Goal: Information Seeking & Learning: Learn about a topic

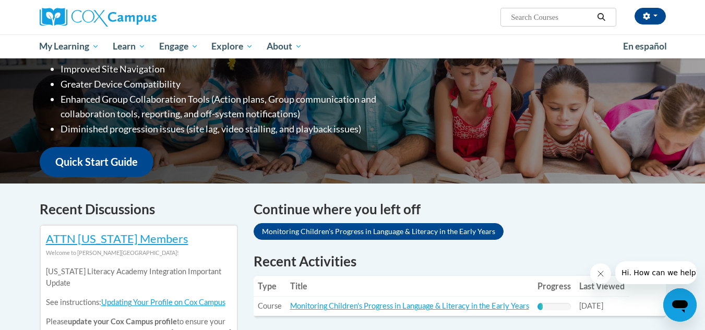
scroll to position [209, 0]
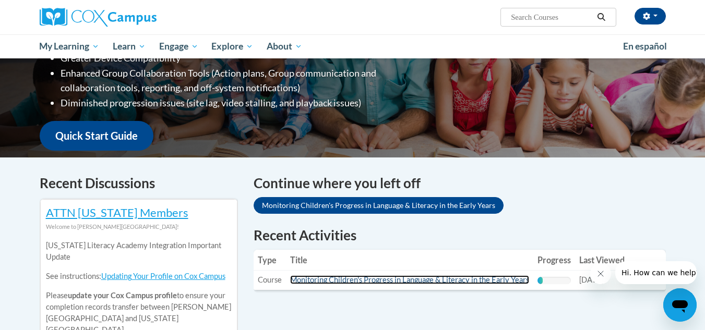
click at [500, 279] on link "Monitoring Children's Progress in Language & Literacy in the Early Years" at bounding box center [409, 280] width 239 height 9
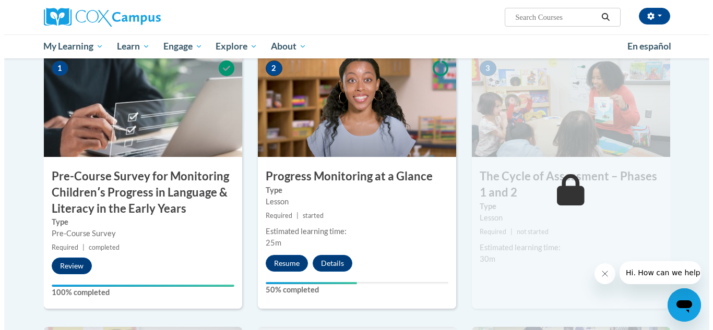
scroll to position [261, 0]
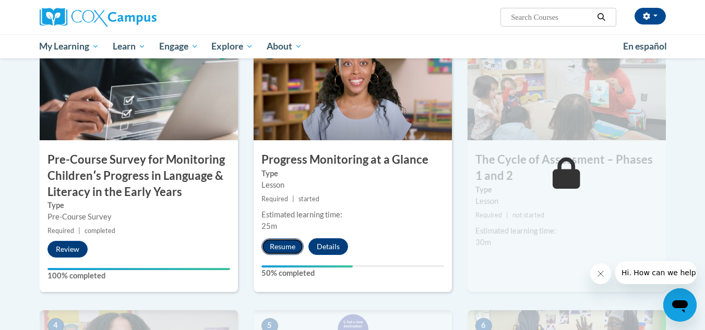
click at [295, 248] on button "Resume" at bounding box center [282, 247] width 42 height 17
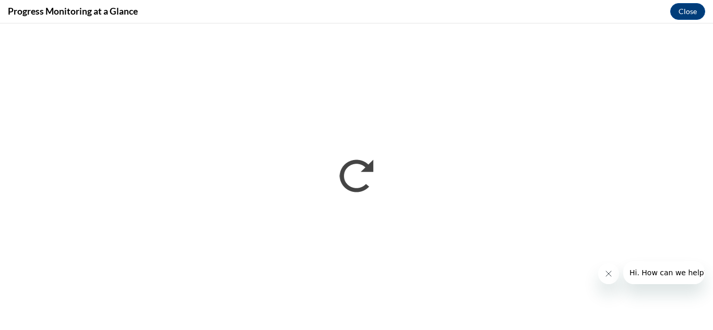
scroll to position [0, 0]
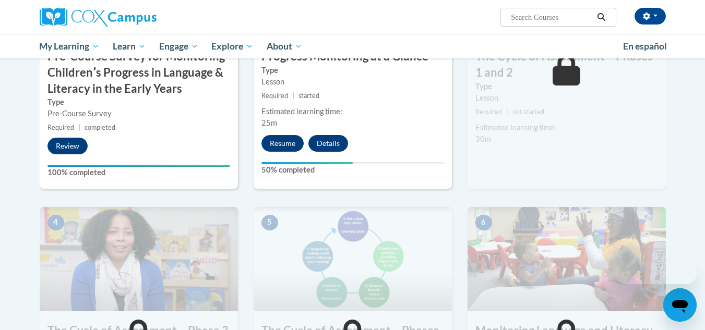
scroll to position [388, 0]
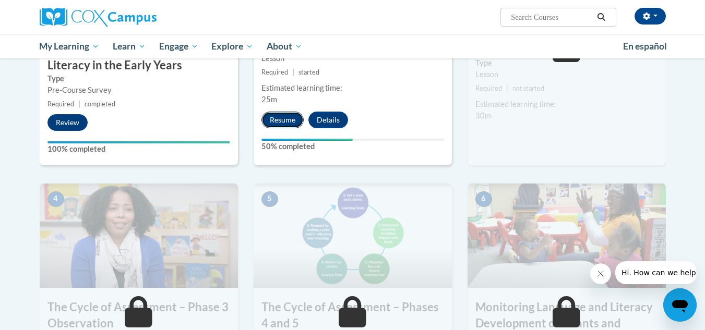
click at [274, 116] on button "Resume" at bounding box center [282, 120] width 42 height 17
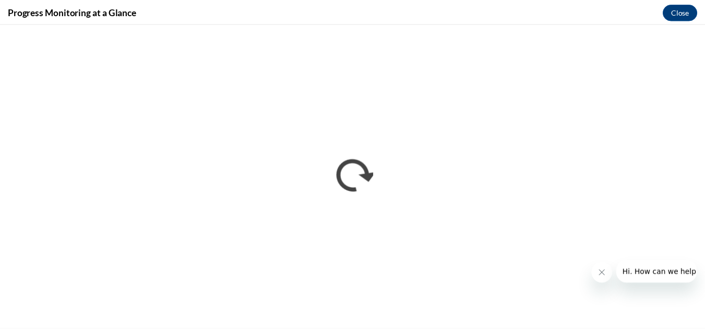
scroll to position [0, 0]
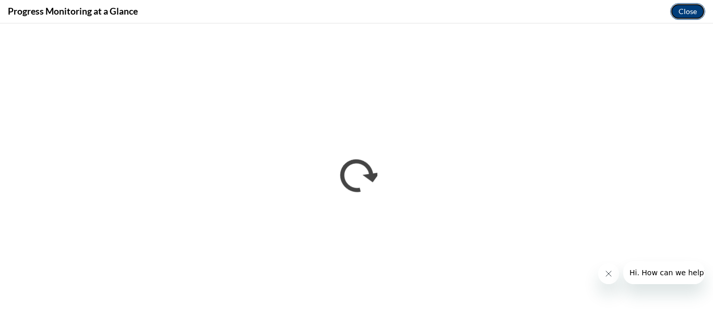
click at [680, 6] on button "Close" at bounding box center [687, 11] width 35 height 17
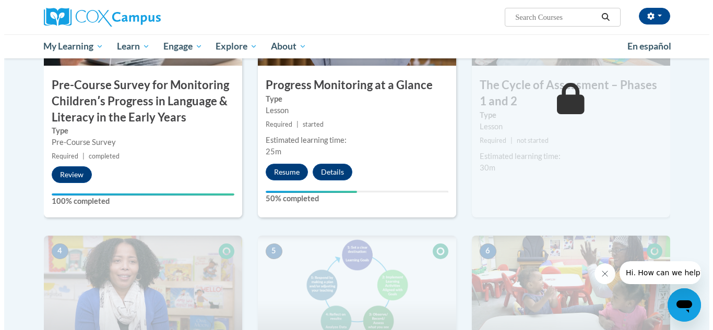
scroll to position [283, 0]
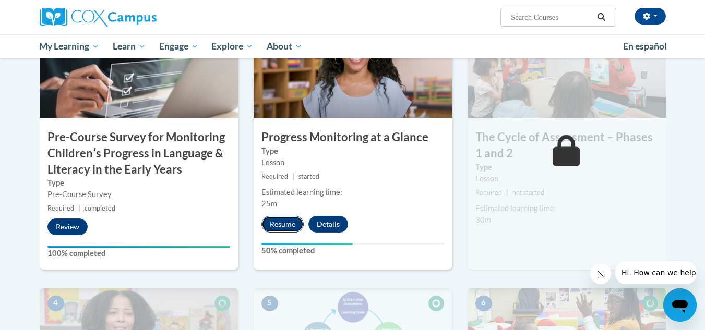
click at [296, 227] on button "Resume" at bounding box center [282, 224] width 42 height 17
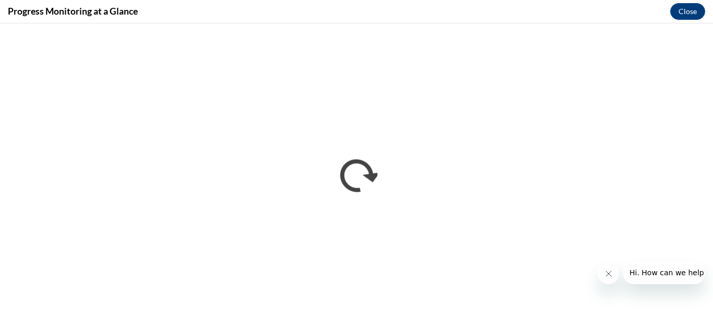
scroll to position [0, 0]
click at [684, 14] on button "Close" at bounding box center [687, 11] width 35 height 17
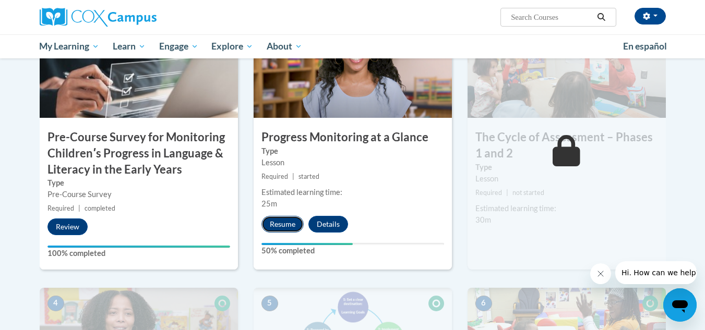
click at [283, 228] on button "Resume" at bounding box center [282, 224] width 42 height 17
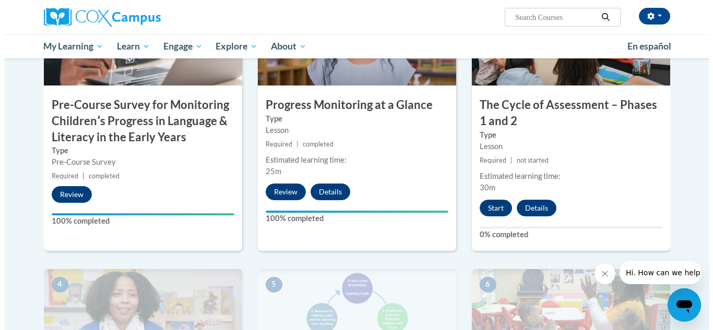
scroll to position [313, 0]
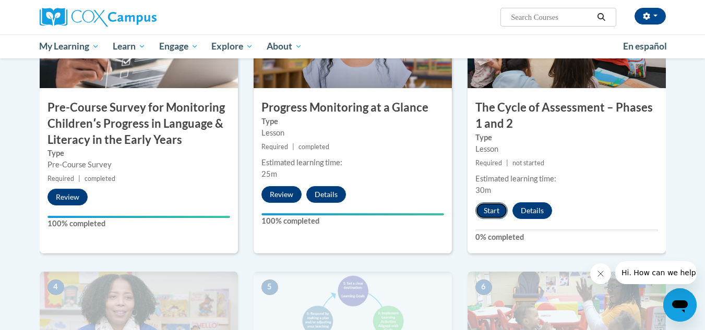
click at [496, 210] on button "Start" at bounding box center [491, 210] width 32 height 17
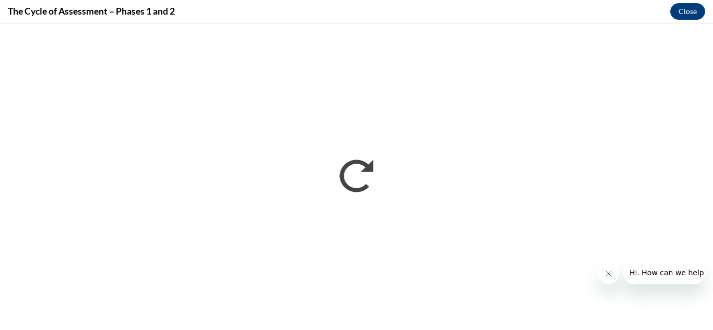
scroll to position [0, 0]
